Goal: Information Seeking & Learning: Learn about a topic

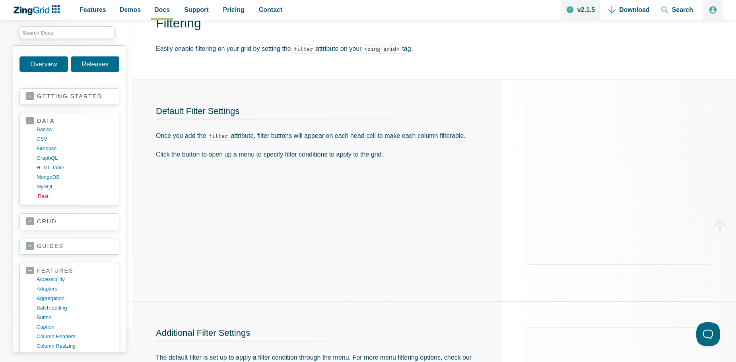
click at [41, 197] on link "rest" at bounding box center [76, 197] width 76 height 10
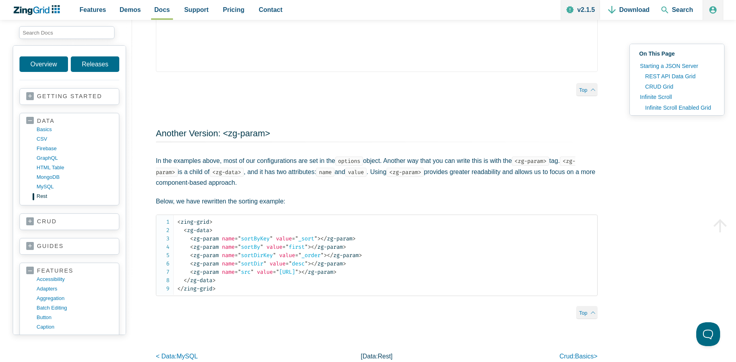
scroll to position [2053, 0]
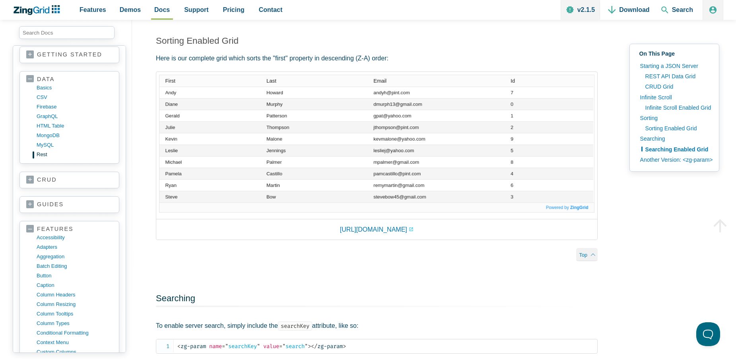
scroll to position [48, 0]
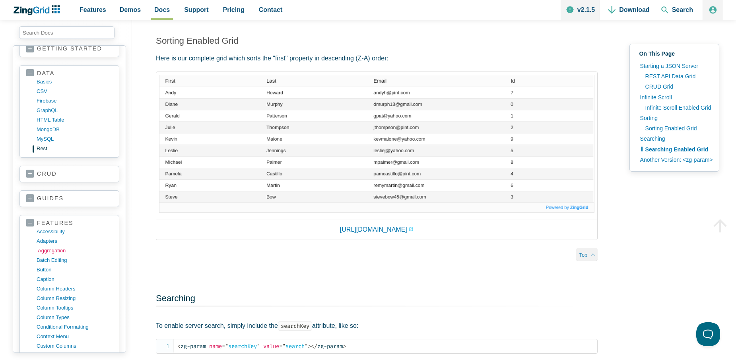
click at [51, 251] on link "aggregation" at bounding box center [76, 251] width 76 height 10
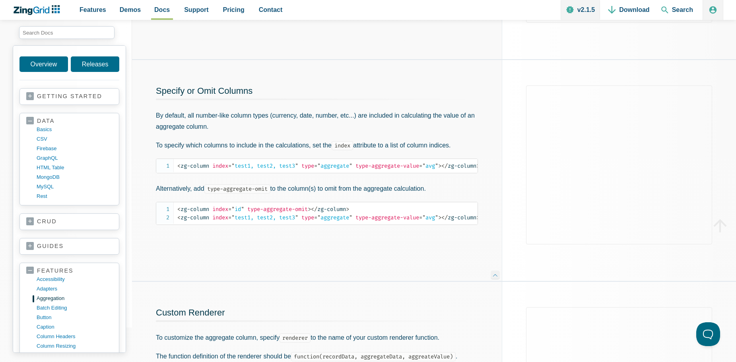
scroll to position [239, 0]
